Goal: Check status: Check status

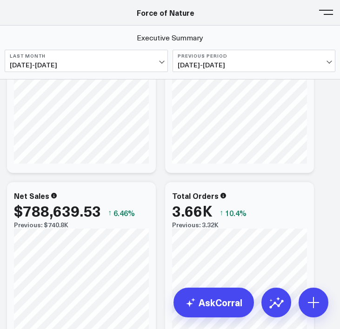
click at [328, 12] on span at bounding box center [326, 12] width 14 height 1
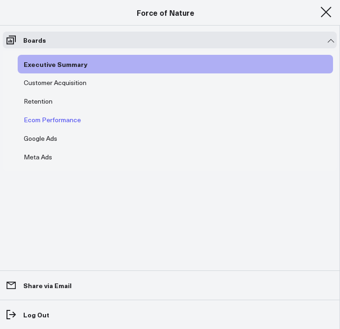
click at [46, 118] on div "Ecom Performance" at bounding box center [52, 119] width 62 height 11
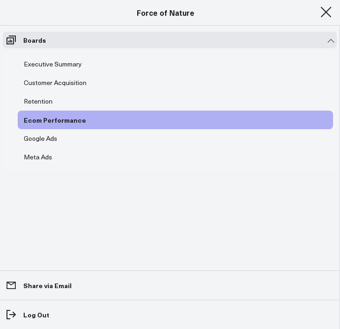
click at [323, 16] on button at bounding box center [326, 12] width 14 height 14
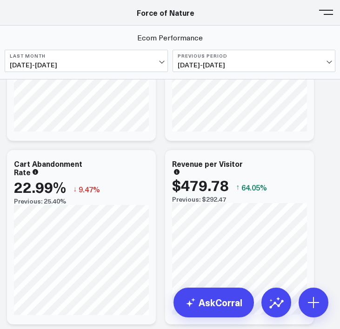
scroll to position [311, 0]
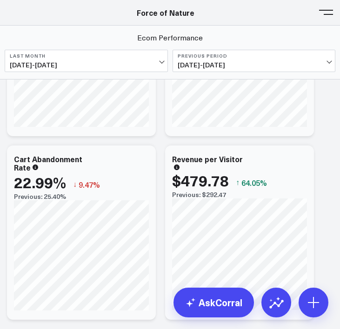
click at [331, 13] on span at bounding box center [326, 12] width 14 height 1
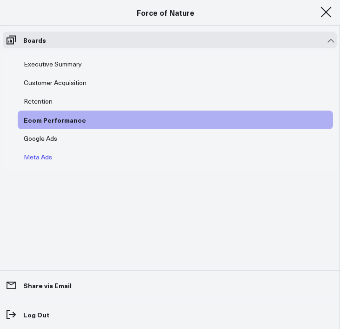
click at [40, 160] on div "Meta Ads" at bounding box center [37, 157] width 33 height 11
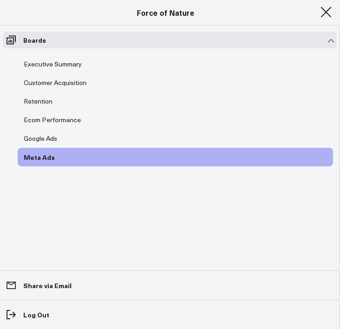
click at [327, 15] on button at bounding box center [326, 12] width 14 height 14
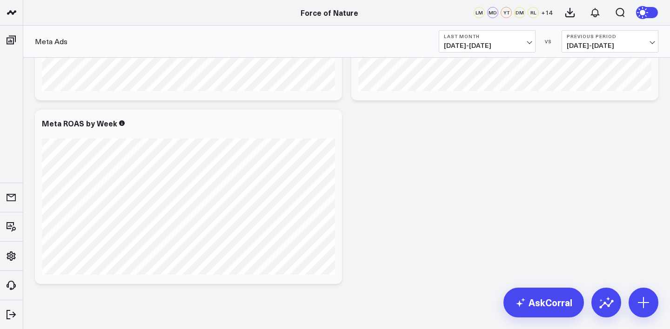
scroll to position [911, 0]
click at [339, 38] on b "Previous Period" at bounding box center [609, 36] width 86 height 6
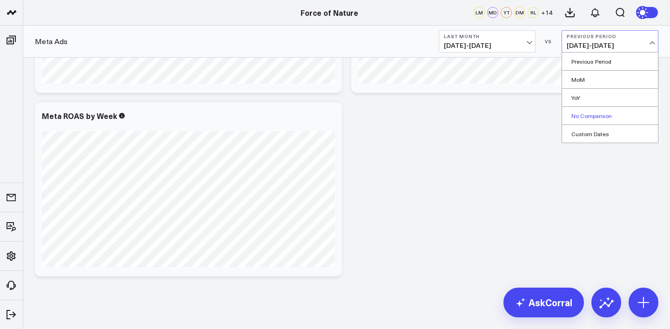
click at [339, 113] on link "No Comparison" at bounding box center [610, 116] width 96 height 18
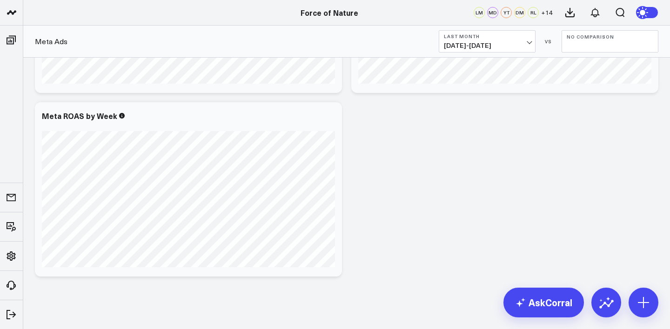
click at [339, 47] on span "[DATE] - [DATE]" at bounding box center [487, 45] width 86 height 7
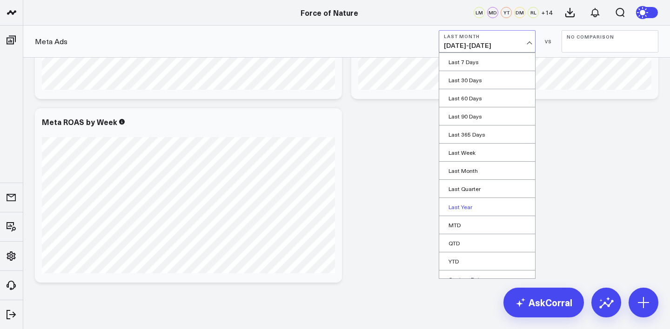
scroll to position [27, 0]
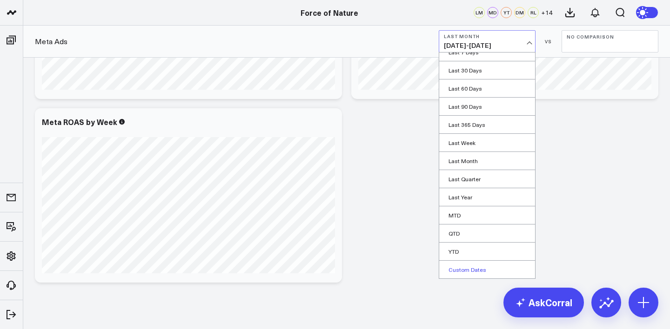
click at [339, 266] on link "Custom Dates" at bounding box center [487, 270] width 96 height 18
select select "9"
select select "2025"
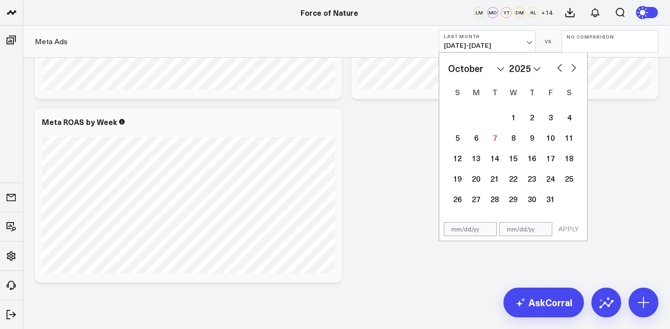
click at [339, 67] on button "button" at bounding box center [559, 66] width 9 height 11
select select "8"
select select "2025"
click at [339, 67] on button "button" at bounding box center [573, 66] width 9 height 11
select select "9"
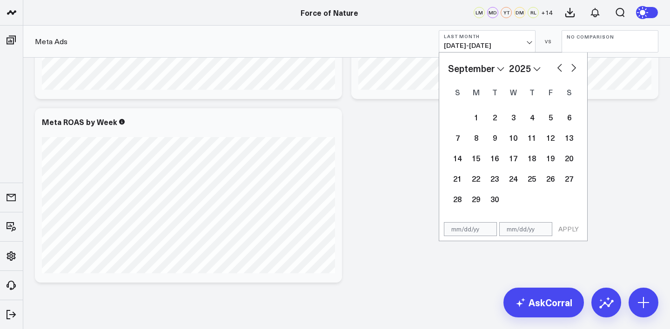
select select "2025"
click at [339, 67] on button "button" at bounding box center [559, 66] width 9 height 11
select select "8"
select select "2025"
click at [339, 65] on button "button" at bounding box center [559, 66] width 9 height 11
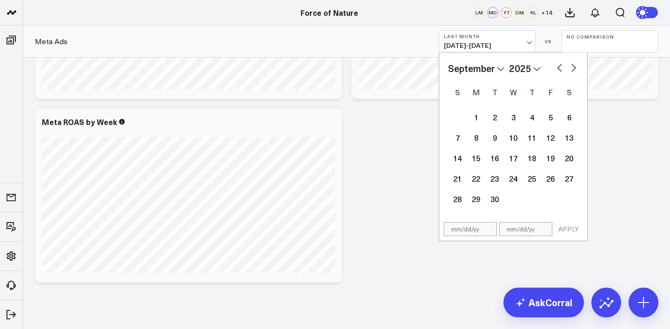
select select "7"
select select "2025"
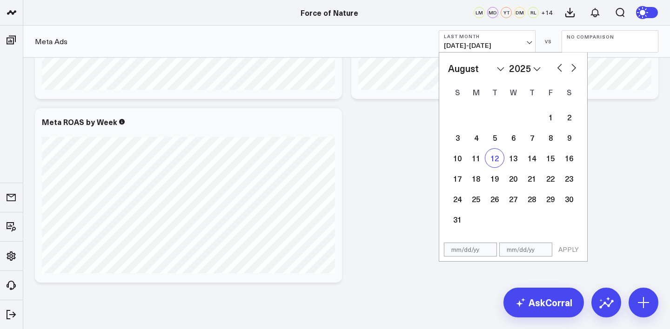
click at [339, 164] on div "12" at bounding box center [494, 158] width 19 height 19
type input "[DATE]"
select select "7"
select select "2025"
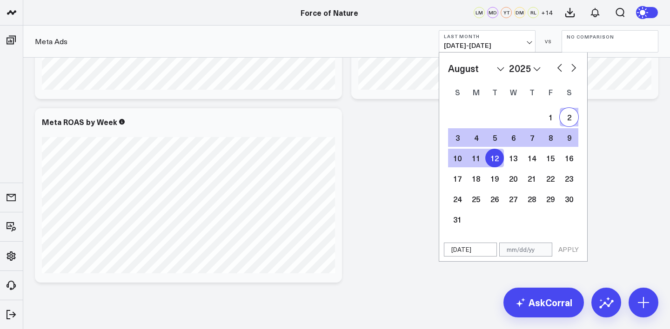
click at [339, 69] on button "button" at bounding box center [573, 66] width 9 height 11
select select "8"
select select "2025"
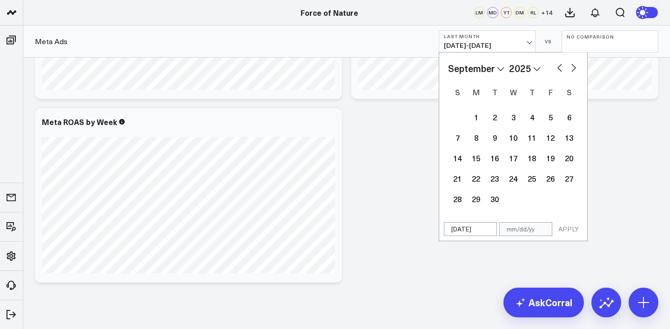
click at [339, 69] on button "button" at bounding box center [573, 66] width 9 height 11
select select "9"
select select "2025"
click at [339, 70] on button "button" at bounding box center [559, 66] width 9 height 11
select select "7"
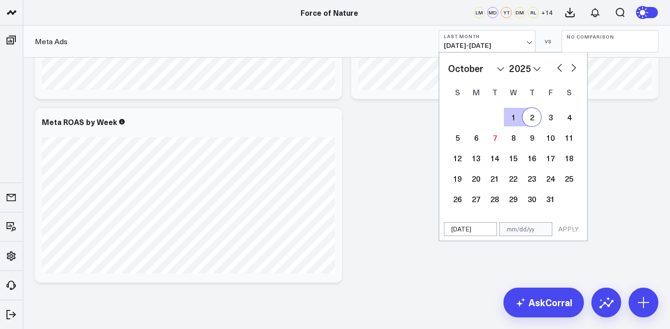
select select "2025"
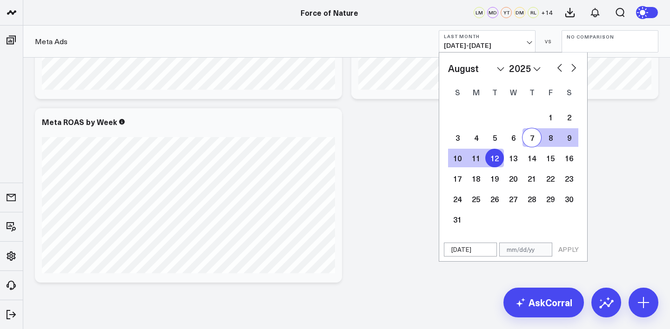
click at [339, 72] on button "button" at bounding box center [573, 66] width 9 height 11
select select "8"
select select "2025"
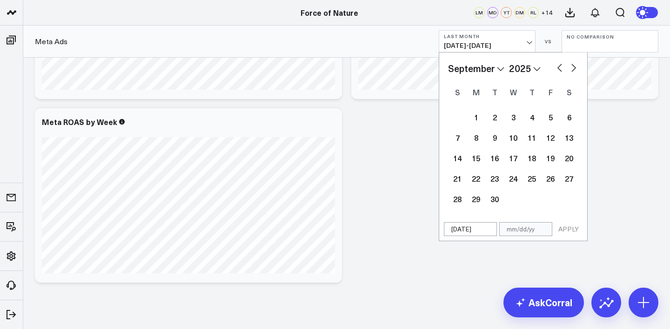
click at [339, 72] on button "button" at bounding box center [573, 66] width 9 height 11
select select "9"
select select "2025"
click at [339, 73] on button "button" at bounding box center [559, 66] width 9 height 11
select select "8"
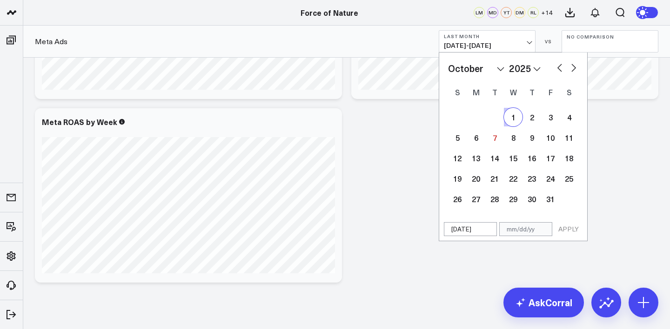
select select "2025"
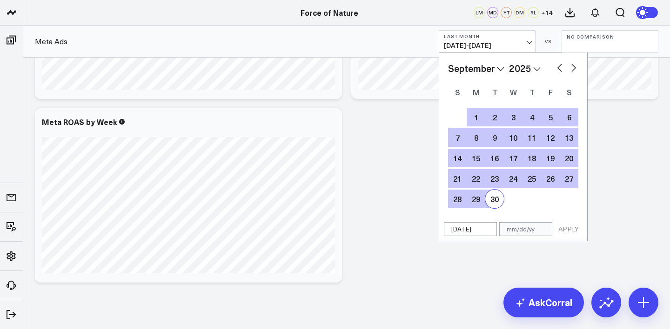
click at [339, 197] on div "30" at bounding box center [494, 199] width 19 height 19
type input "[DATE]"
select select "8"
select select "2025"
click at [339, 199] on div "30" at bounding box center [494, 199] width 19 height 19
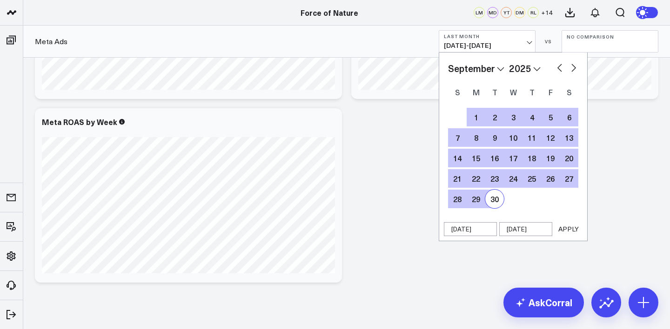
type input "[DATE]"
select select "8"
select select "2025"
click at [339, 65] on button "button" at bounding box center [559, 66] width 9 height 11
select select "7"
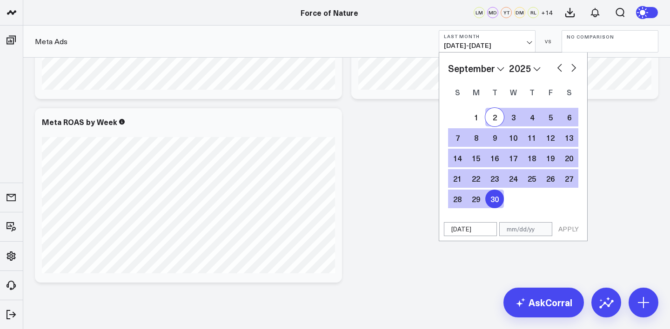
select select "2025"
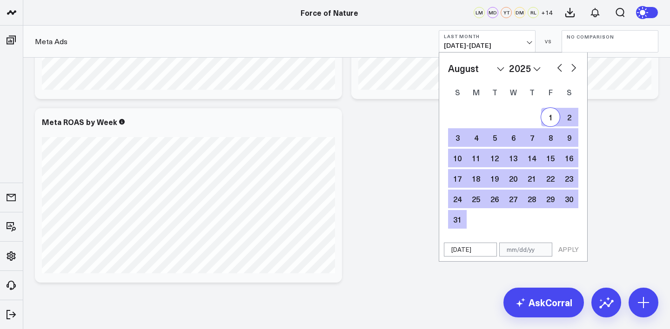
click at [339, 112] on div "1" at bounding box center [550, 117] width 19 height 19
type input "[DATE]"
select select "7"
select select "2025"
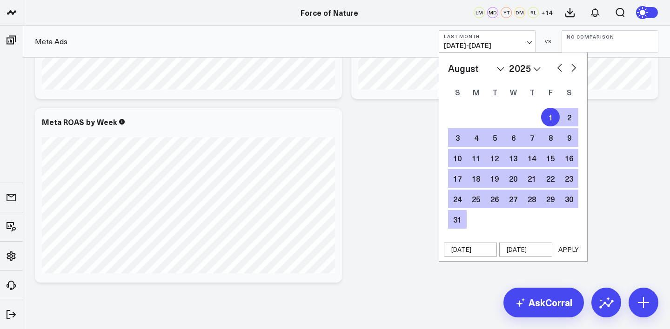
click at [339, 251] on button "APPLY" at bounding box center [568, 250] width 28 height 14
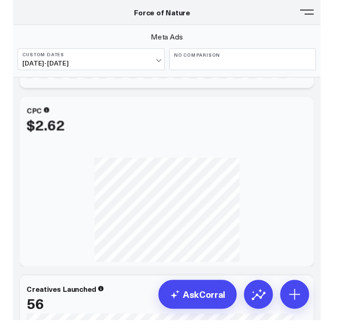
scroll to position [39, 0]
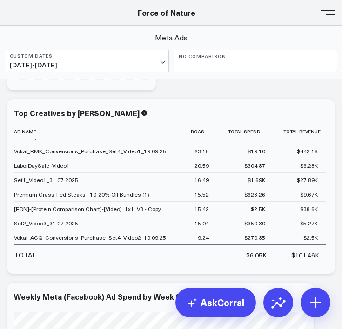
click at [326, 8] on button at bounding box center [328, 12] width 14 height 14
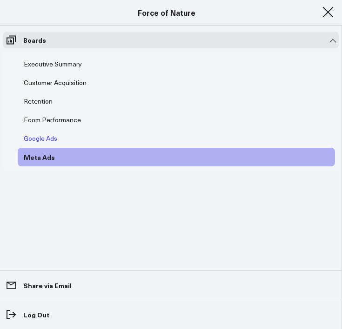
click at [40, 133] on link "Google Ads" at bounding box center [41, 138] width 46 height 19
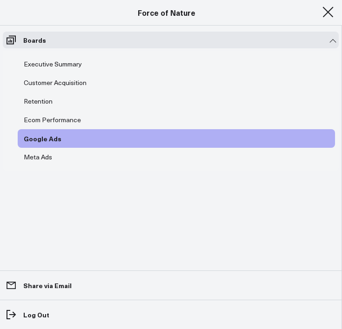
click at [323, 10] on button at bounding box center [328, 12] width 14 height 14
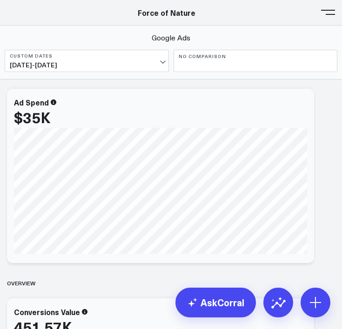
click at [232, 58] on b "No Comparison" at bounding box center [256, 56] width 154 height 6
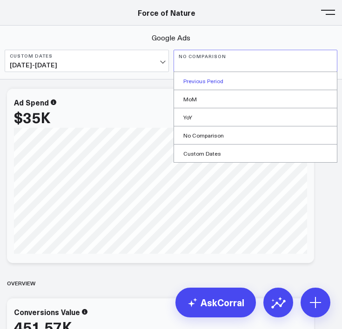
click at [215, 82] on link "Previous Period" at bounding box center [255, 81] width 163 height 18
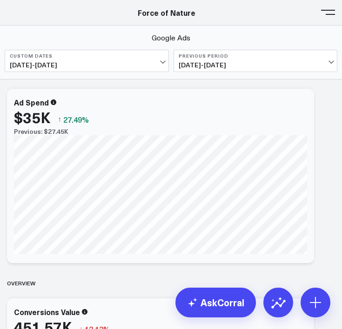
click at [117, 59] on button "Custom Dates [DATE] - [DATE]" at bounding box center [87, 61] width 164 height 22
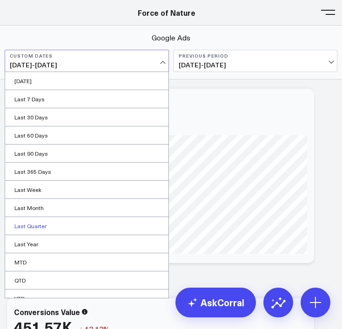
scroll to position [27, 0]
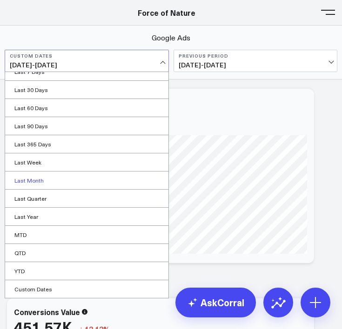
click at [60, 178] on link "Last Month" at bounding box center [86, 181] width 163 height 18
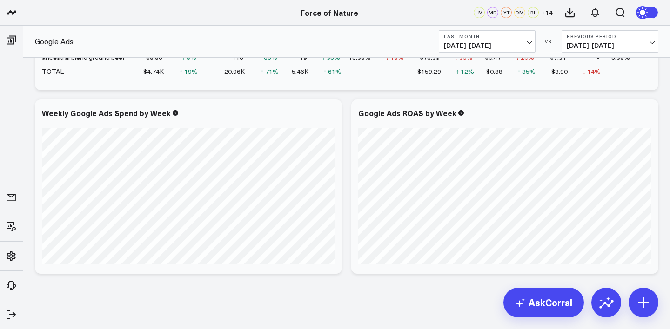
scroll to position [1339, 0]
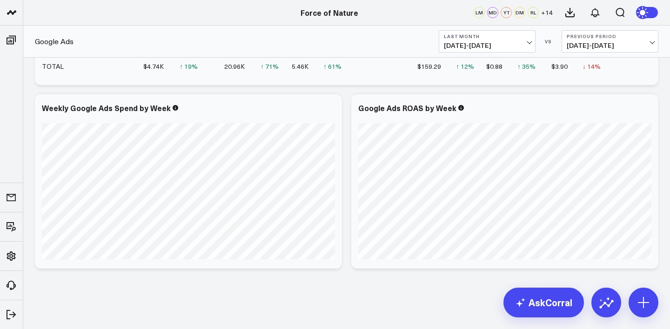
click at [339, 42] on span "[DATE] - [DATE]" at bounding box center [487, 45] width 86 height 7
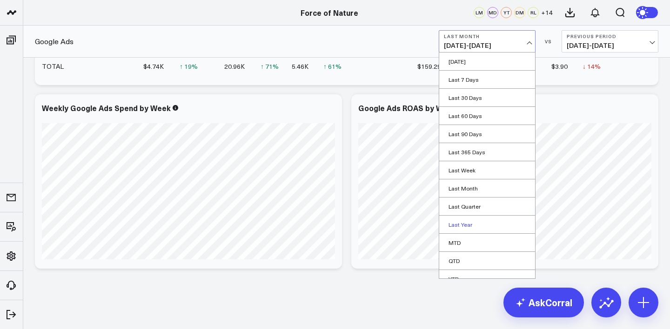
scroll to position [27, 0]
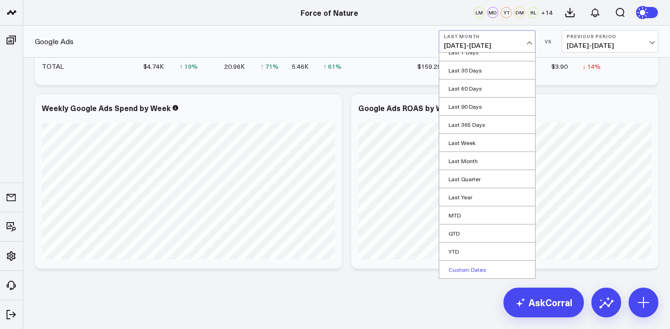
click at [339, 265] on link "Custom Dates" at bounding box center [487, 270] width 96 height 18
select select "9"
select select "2025"
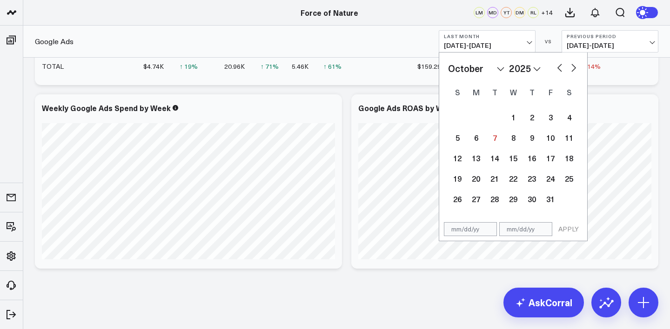
click at [339, 69] on button "button" at bounding box center [559, 66] width 9 height 11
select select "8"
select select "2025"
click at [339, 195] on div "30" at bounding box center [494, 199] width 19 height 19
type input "[DATE]"
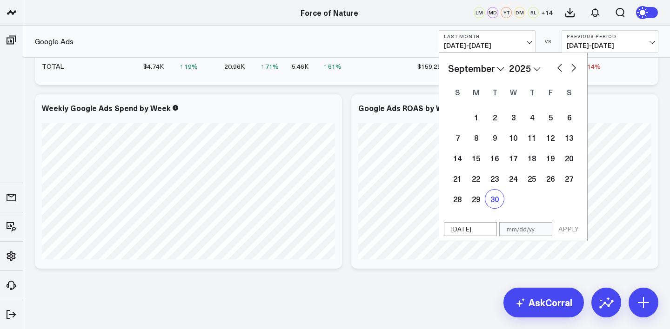
select select "8"
select select "2025"
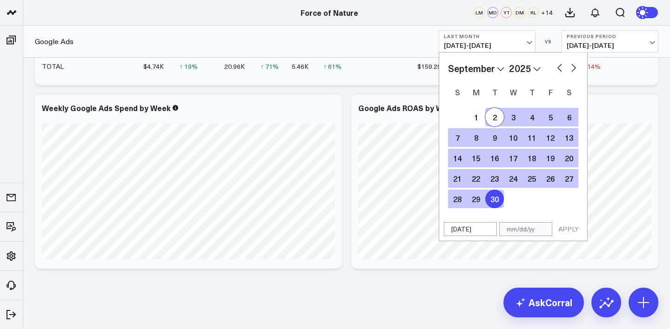
click at [339, 66] on button "button" at bounding box center [559, 66] width 9 height 11
select select "7"
select select "2025"
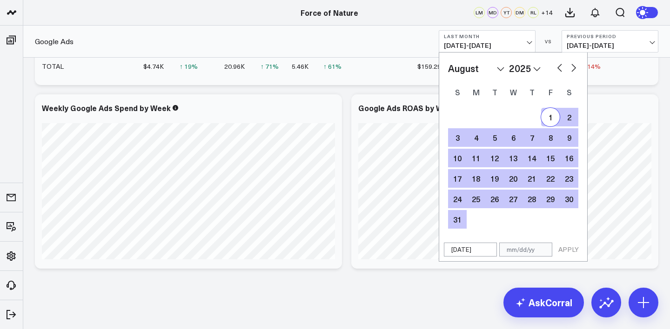
click at [339, 111] on div "1" at bounding box center [550, 117] width 19 height 19
type input "[DATE]"
select select "7"
select select "2025"
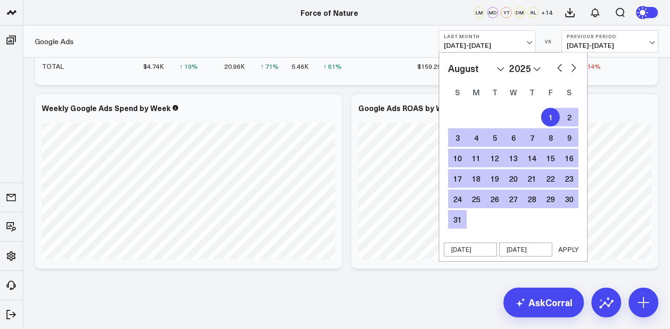
click at [339, 252] on button "APPLY" at bounding box center [568, 250] width 28 height 14
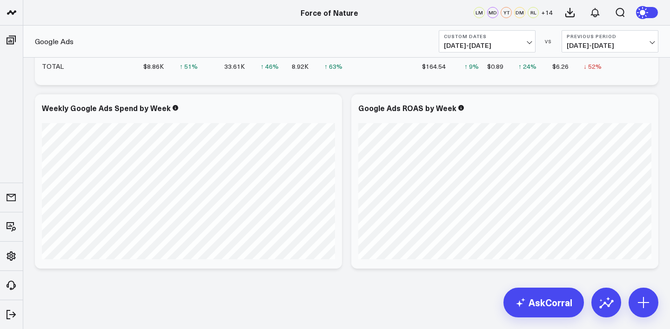
click at [339, 43] on span "[DATE] - [DATE]" at bounding box center [609, 45] width 86 height 7
click at [339, 118] on link "No Comparison" at bounding box center [610, 116] width 96 height 18
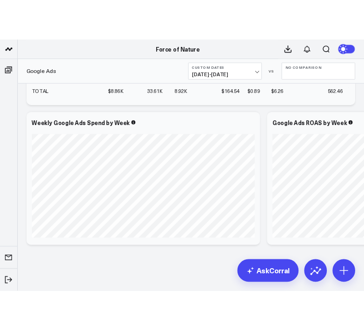
scroll to position [1306, 0]
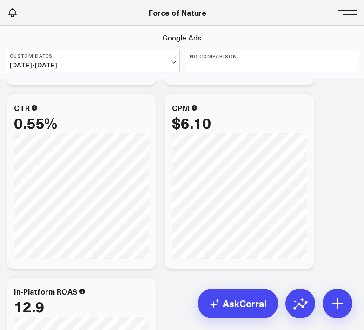
click at [226, 51] on button "No Comparison" at bounding box center [272, 61] width 175 height 22
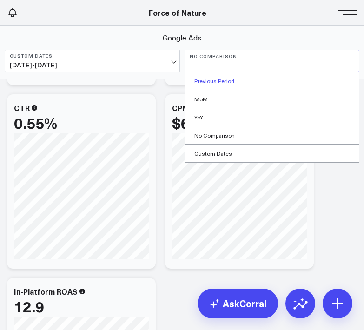
click at [219, 83] on link "Previous Period" at bounding box center [272, 81] width 174 height 18
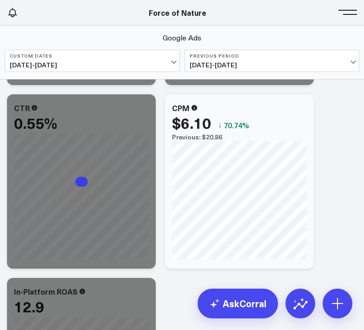
scroll to position [1314, 0]
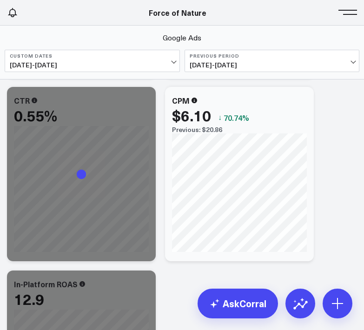
click at [110, 58] on b "Custom Dates" at bounding box center [92, 56] width 165 height 6
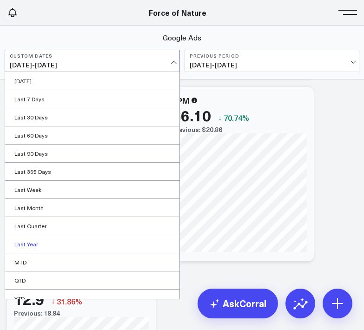
scroll to position [27, 0]
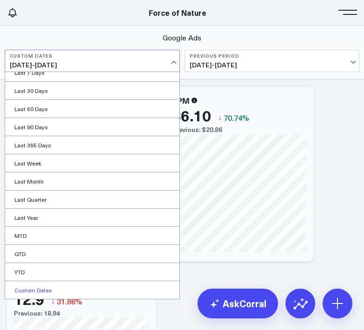
click at [60, 288] on link "Custom Dates" at bounding box center [92, 290] width 174 height 18
select select "9"
select select "2025"
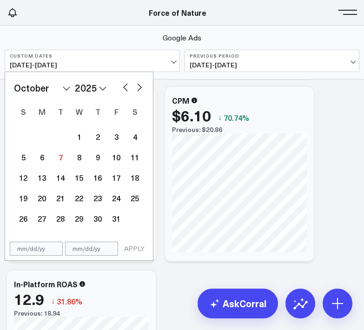
click at [78, 74] on div "January February March April May June July August September October November [D…" at bounding box center [79, 155] width 148 height 166
click at [80, 64] on span "[DATE] - [DATE]" at bounding box center [92, 64] width 165 height 7
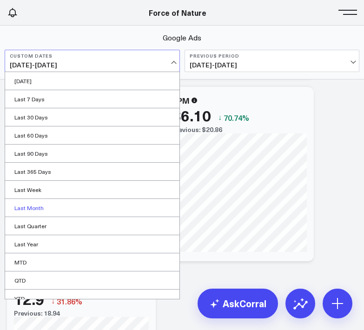
click at [40, 202] on link "Last Month" at bounding box center [92, 208] width 174 height 18
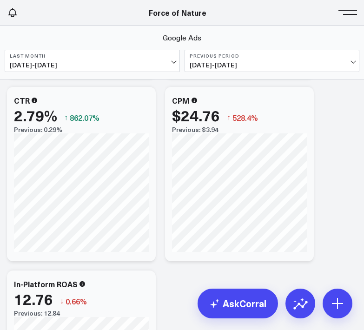
click at [234, 63] on span "[DATE] - [DATE]" at bounding box center [272, 64] width 165 height 7
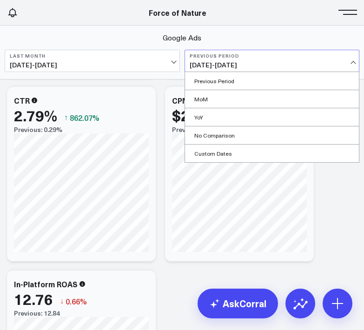
click at [234, 63] on span "[DATE] - [DATE]" at bounding box center [272, 64] width 165 height 7
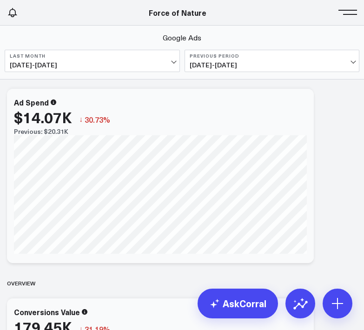
click at [339, 12] on span at bounding box center [350, 12] width 14 height 1
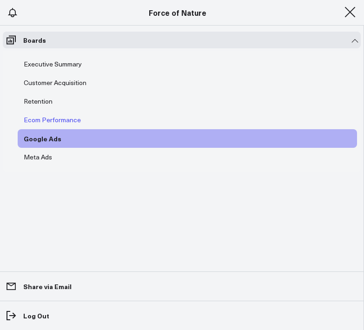
click at [34, 119] on div "Ecom Performance" at bounding box center [52, 119] width 62 height 11
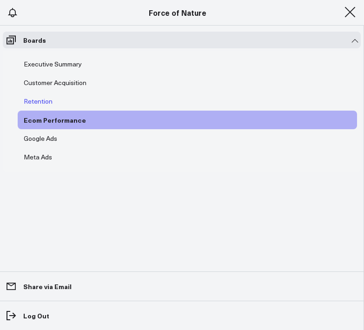
click at [55, 101] on link "Retention" at bounding box center [38, 101] width 41 height 19
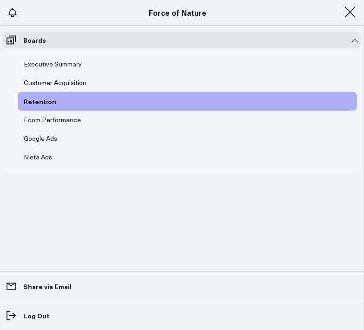
click at [339, 16] on button at bounding box center [350, 12] width 14 height 14
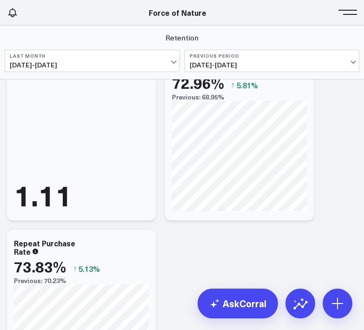
scroll to position [84, 0]
